Goal: Task Accomplishment & Management: Complete application form

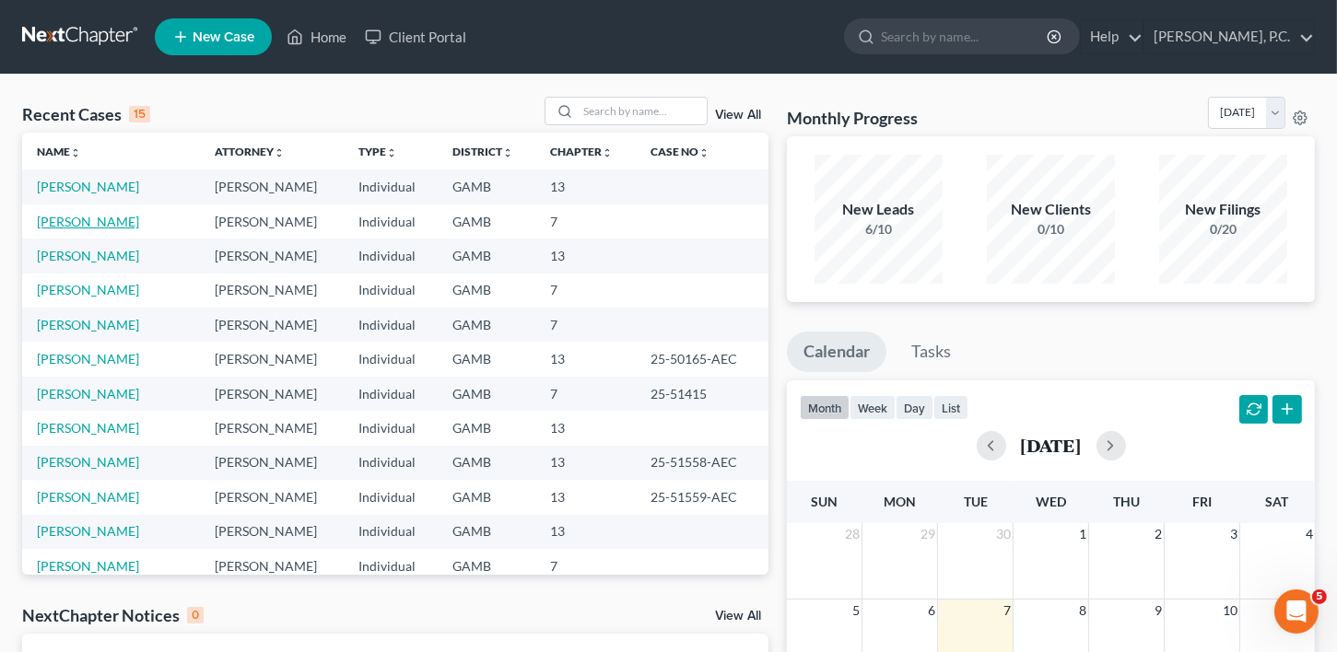
click at [74, 219] on link "[PERSON_NAME]" at bounding box center [88, 222] width 102 height 16
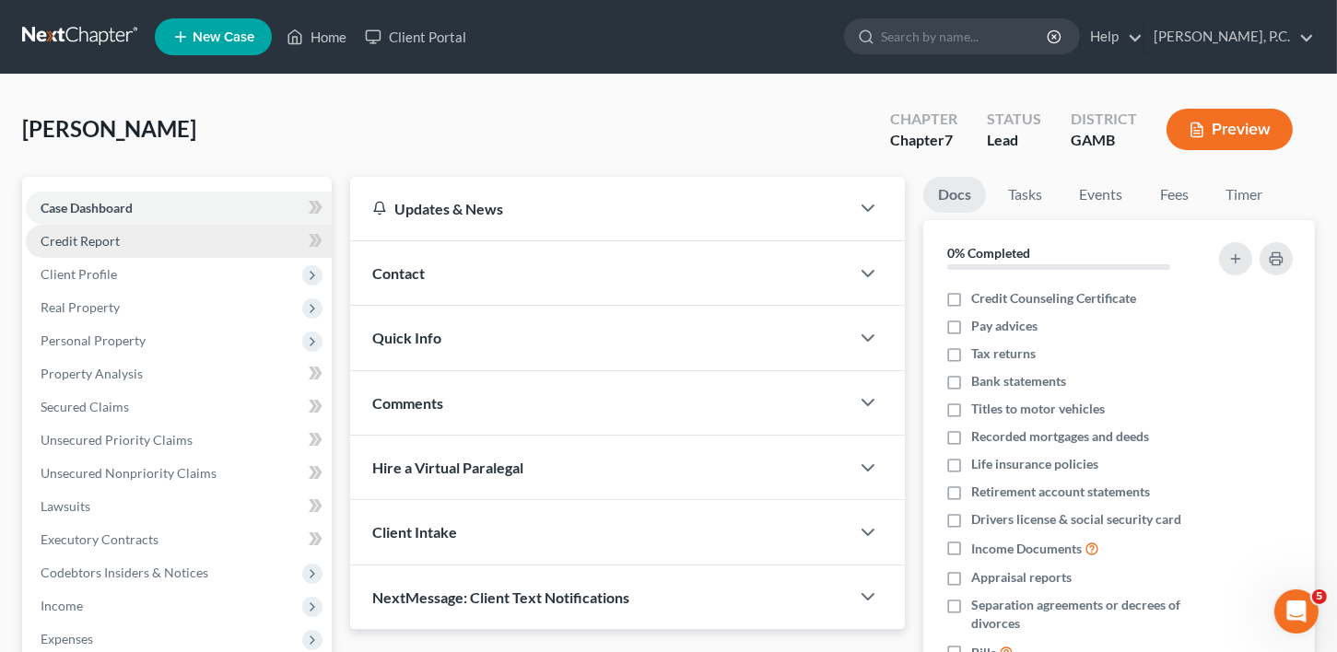
click at [85, 245] on span "Credit Report" at bounding box center [80, 241] width 79 height 16
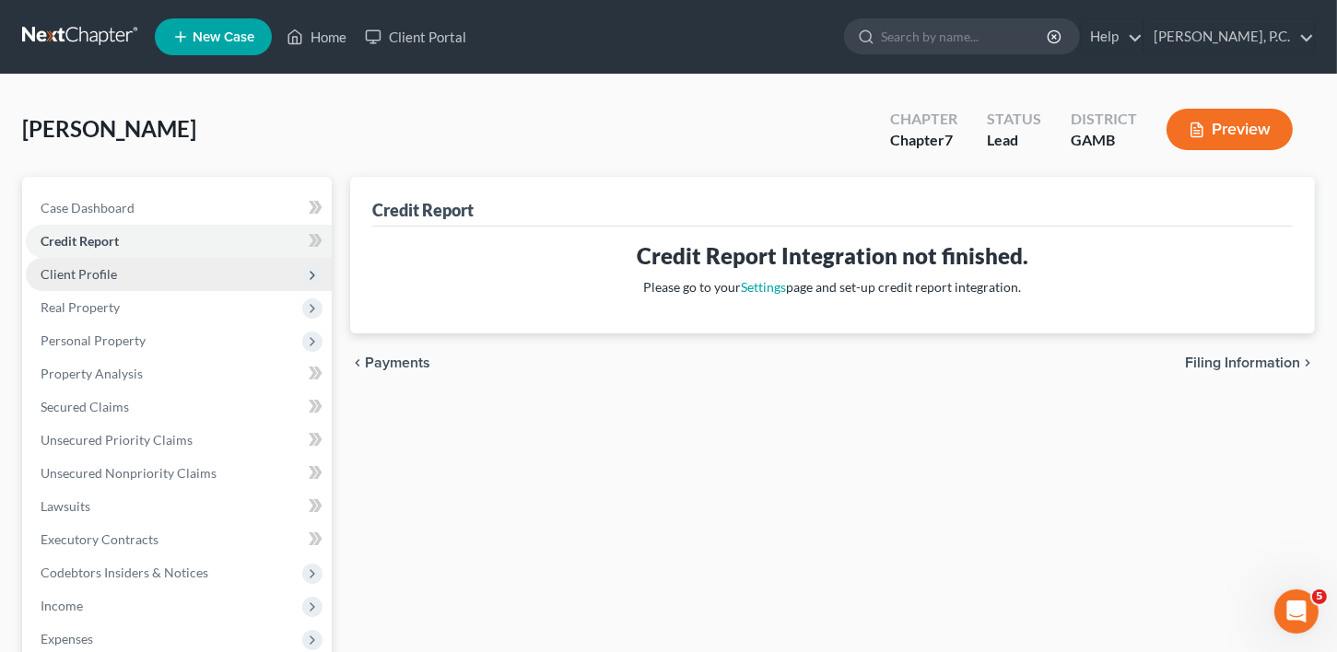
click at [92, 274] on span "Client Profile" at bounding box center [79, 274] width 76 height 16
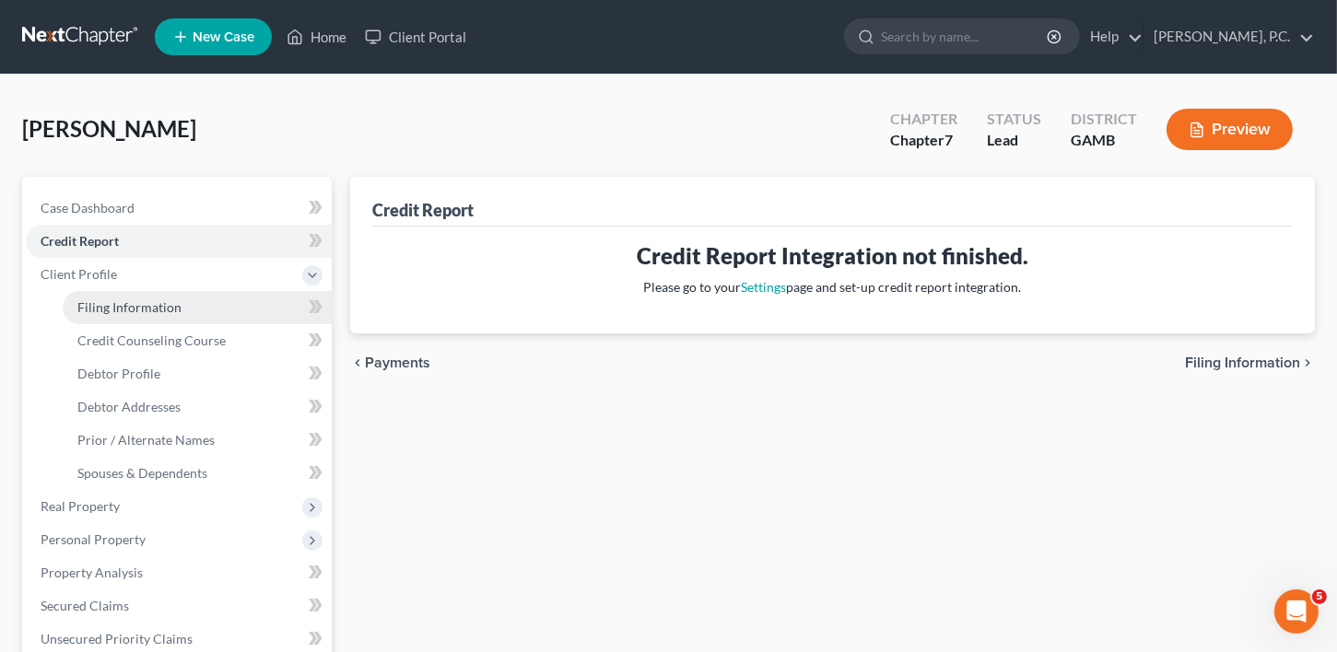
click at [94, 304] on span "Filing Information" at bounding box center [129, 307] width 104 height 16
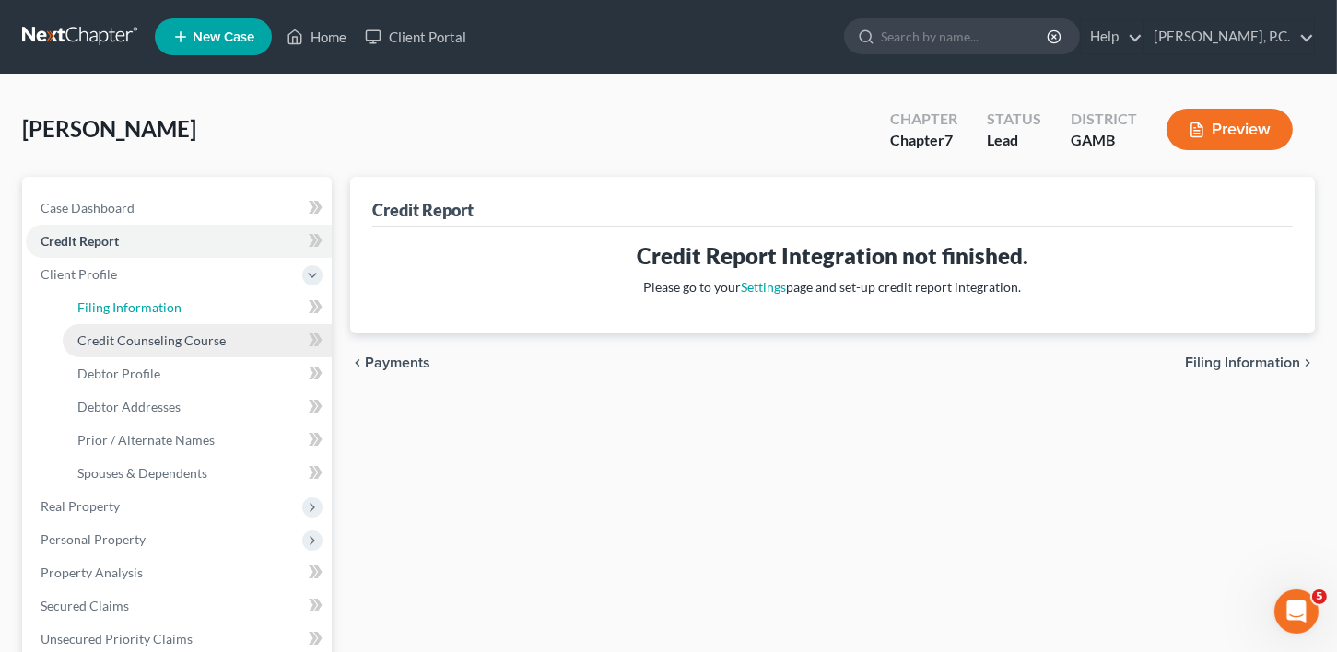
select select "1"
select select "0"
select select "10"
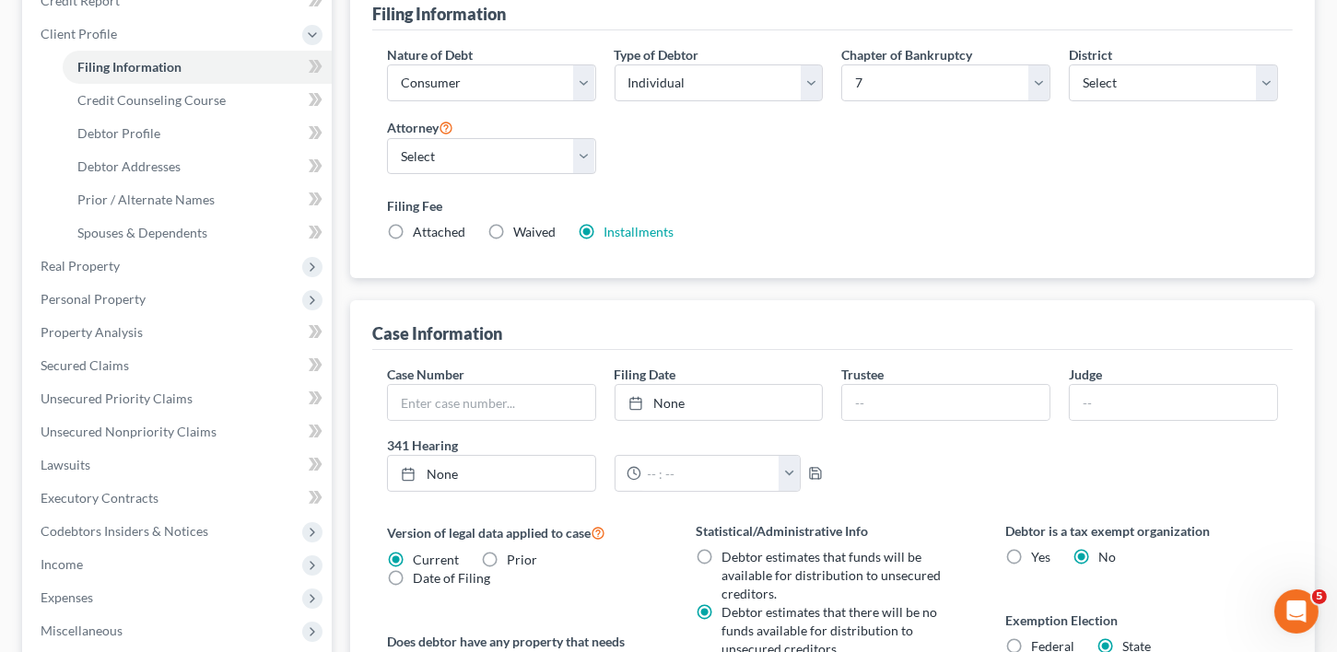
scroll to position [243, 0]
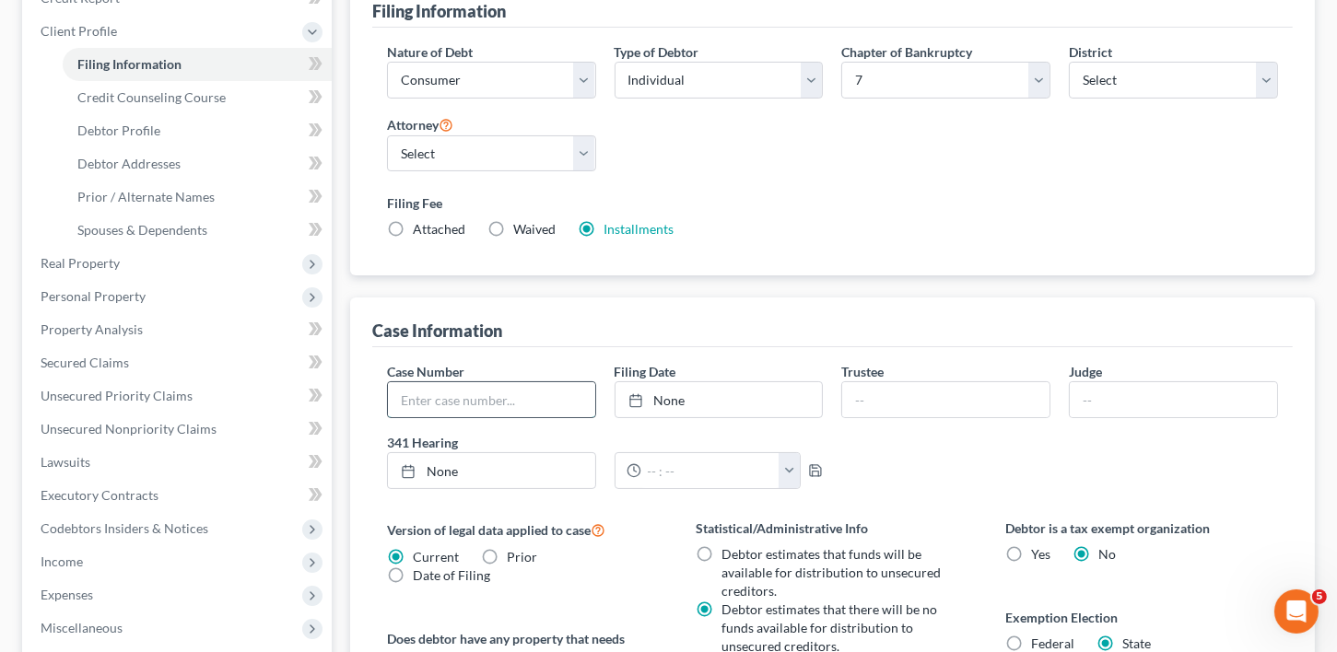
click at [460, 405] on input "text" at bounding box center [491, 399] width 207 height 35
type input "25-51593-AEC"
click at [1116, 393] on input "text" at bounding box center [1173, 399] width 207 height 35
type input "AEC"
click at [708, 407] on link "None" at bounding box center [718, 399] width 207 height 35
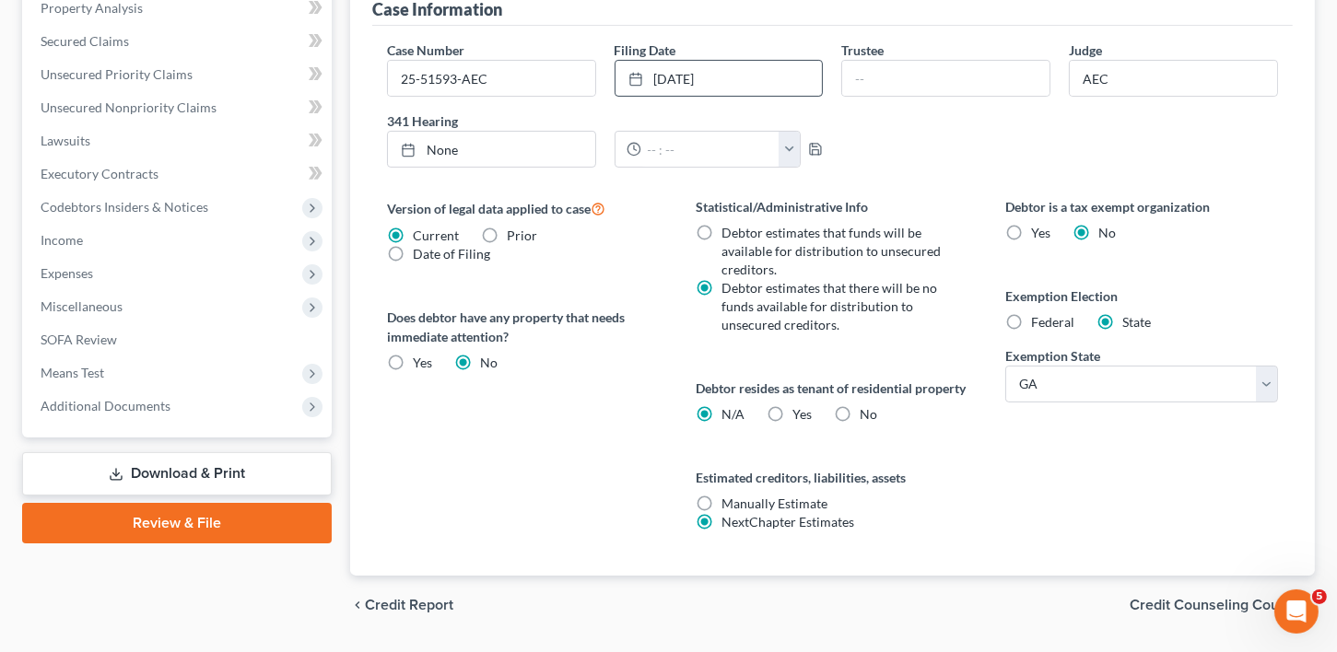
scroll to position [581, 0]
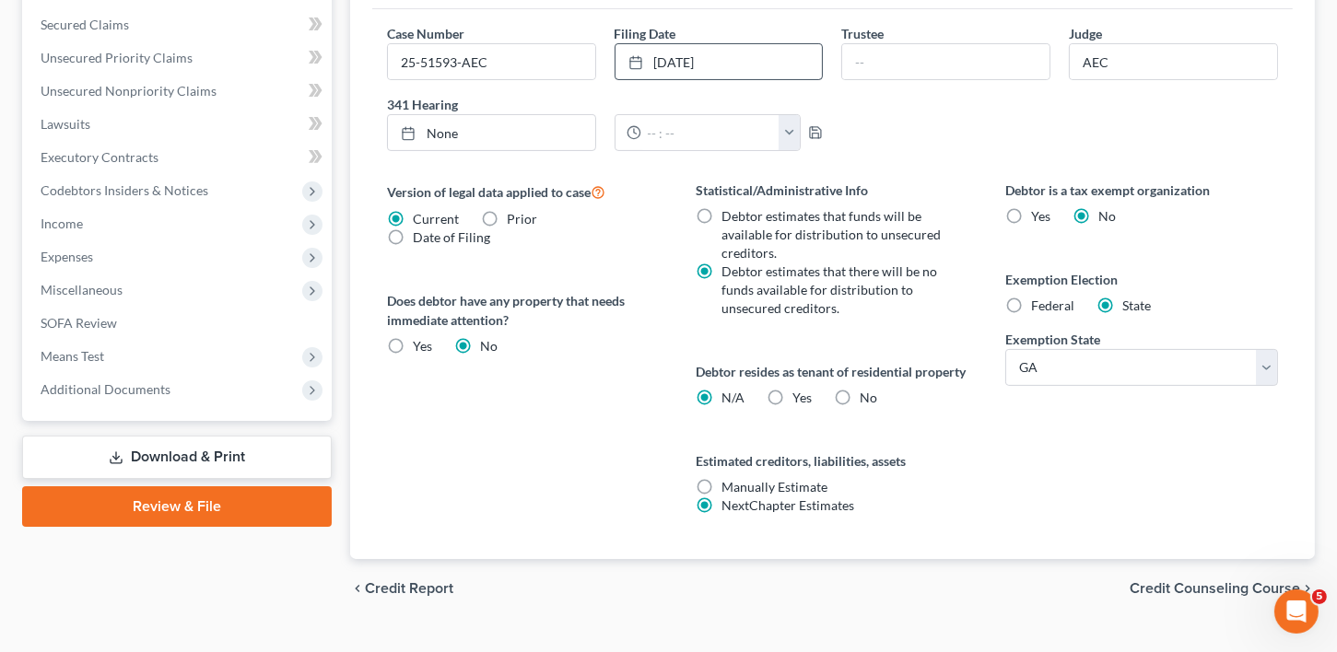
click at [1198, 596] on span "Credit Counseling Course" at bounding box center [1215, 588] width 170 height 15
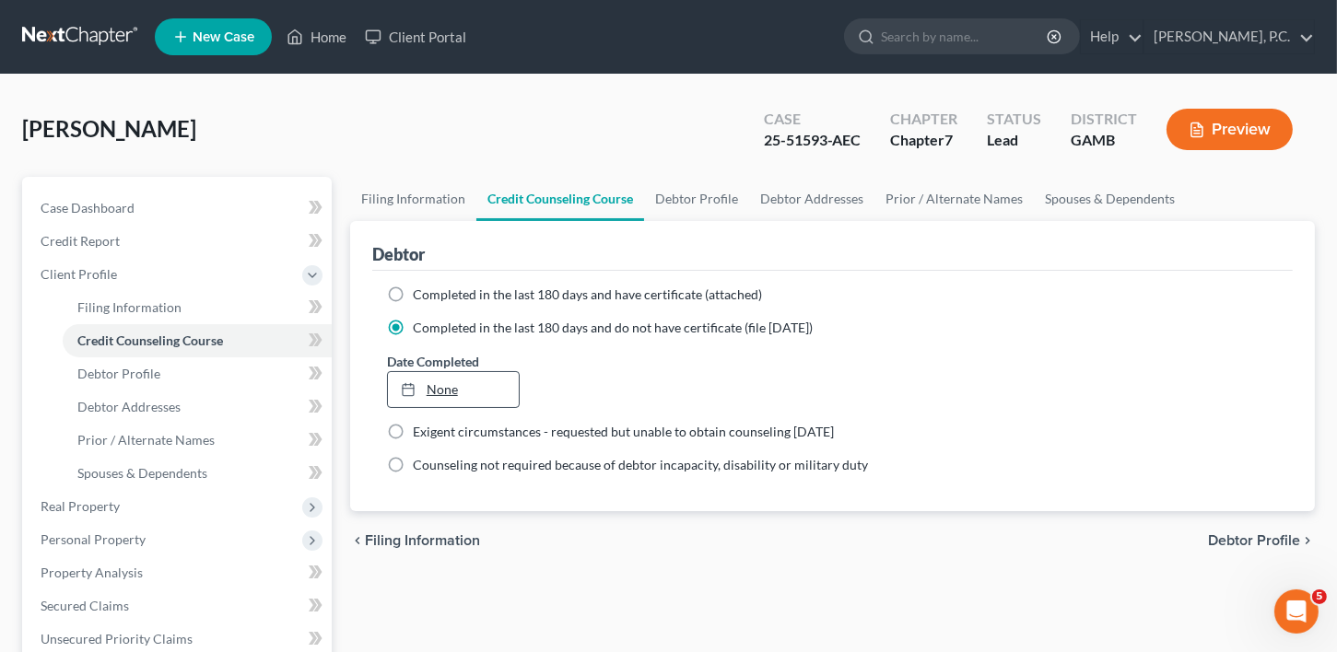
type input "[DATE]"
click at [470, 392] on link "[DATE]" at bounding box center [454, 389] width 132 height 35
click at [1225, 536] on span "Debtor Profile" at bounding box center [1254, 540] width 92 height 15
select select "3"
select select "0"
